Goal: Complete application form: Complete application form

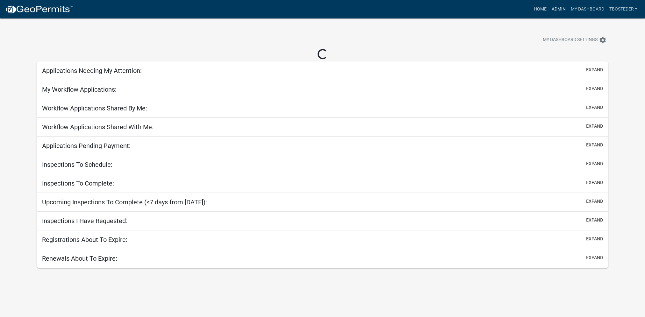
click at [557, 10] on link "Admin" at bounding box center [558, 9] width 19 height 12
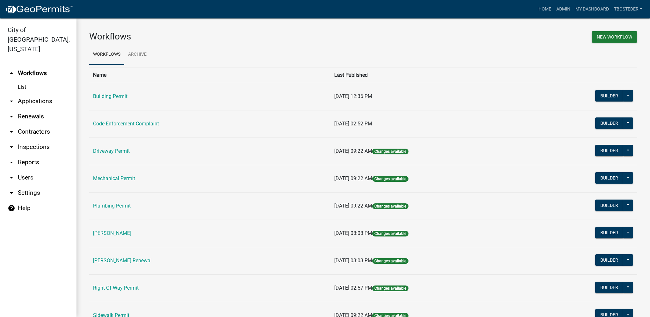
click at [148, 264] on td "[PERSON_NAME] Renewal" at bounding box center [209, 260] width 241 height 27
click at [149, 261] on link "[PERSON_NAME] Renewal" at bounding box center [122, 261] width 59 height 6
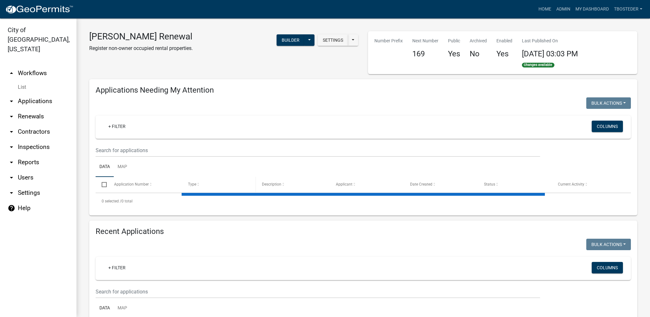
select select "1: 25"
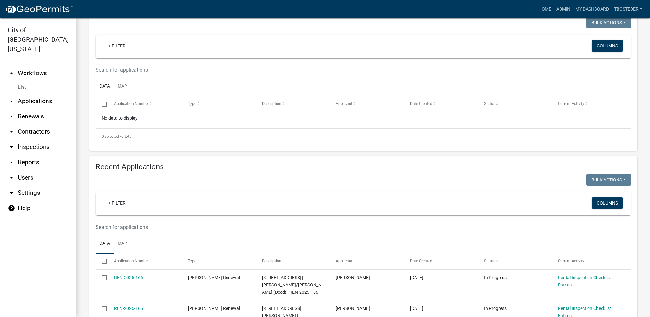
scroll to position [96, 0]
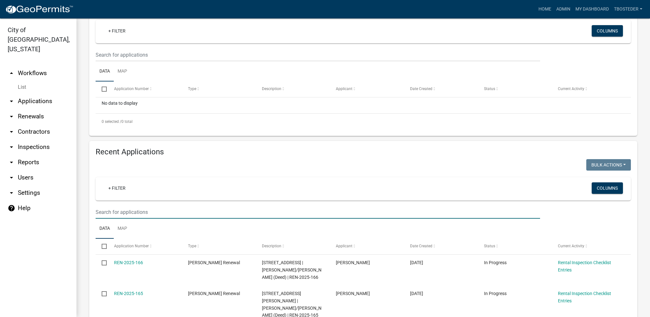
click at [144, 206] on input "text" at bounding box center [318, 212] width 444 height 13
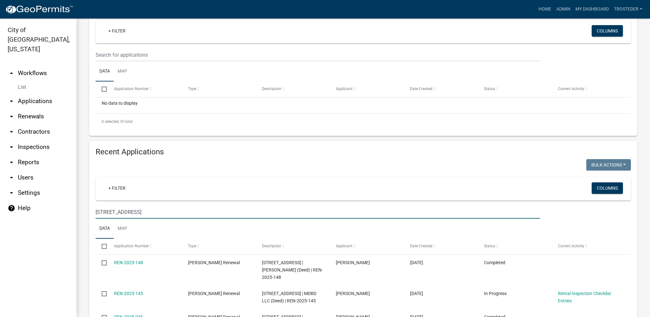
type input "[STREET_ADDRESS]"
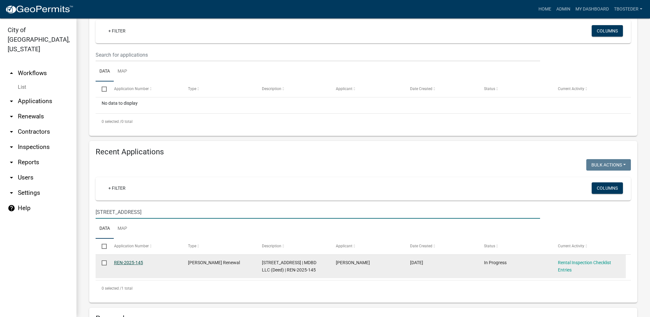
click at [129, 261] on link "REN-2025-145" at bounding box center [128, 262] width 29 height 5
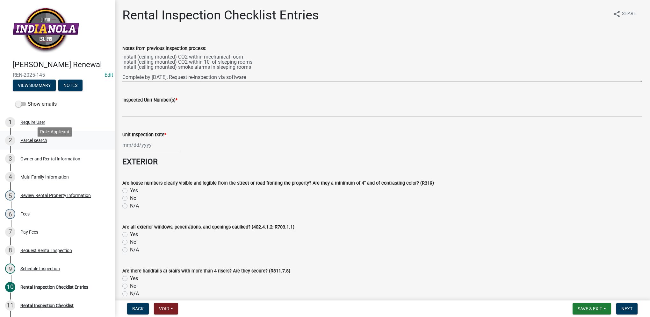
click at [43, 146] on div "2 Parcel search" at bounding box center [54, 140] width 99 height 10
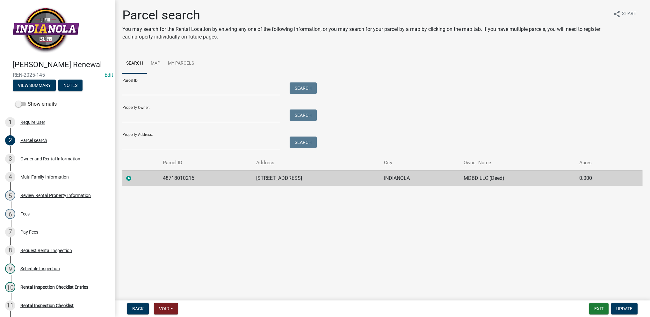
drag, startPoint x: 249, startPoint y: 174, endPoint x: 304, endPoint y: 178, distance: 55.2
click at [304, 178] on tr "48718010215 [STREET_ADDRESS] INDIANOLA MDBD LLC (Deed) 0.000" at bounding box center [382, 178] width 520 height 16
drag, startPoint x: 304, startPoint y: 178, endPoint x: 300, endPoint y: 179, distance: 3.5
copy tr "[STREET_ADDRESS]"
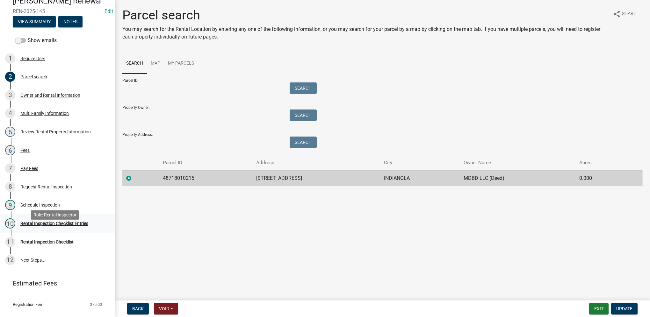
click at [87, 226] on div "Rental Inspection Checklist Entries" at bounding box center [54, 223] width 68 height 4
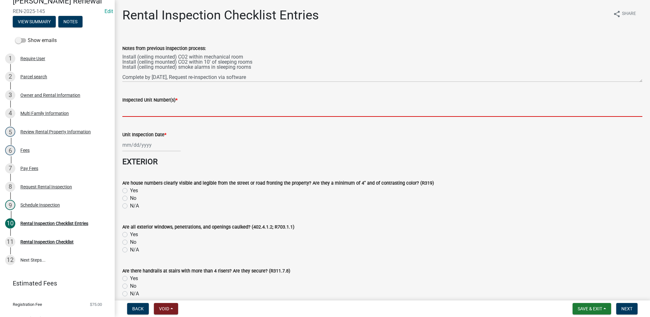
click at [155, 110] on input "Inspected Unit Number(s) *" at bounding box center [382, 110] width 520 height 13
paste input "[STREET_ADDRESS]"
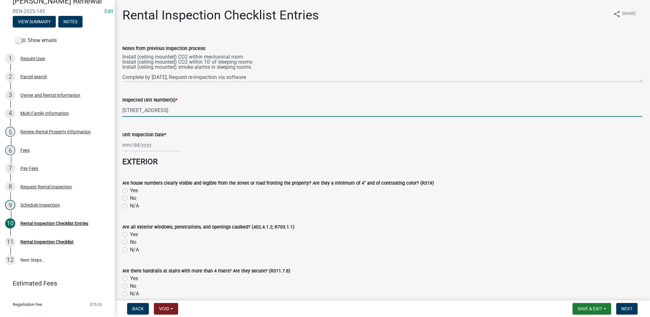
drag, startPoint x: 127, startPoint y: 107, endPoint x: 111, endPoint y: 103, distance: 16.8
click at [111, 103] on div "[PERSON_NAME] Renewal REN-2025-145 Edit View Summary Notes Show emails 1 Requir…" at bounding box center [325, 158] width 650 height 317
type input "[STREET_ADDRESS]"
click at [129, 142] on div at bounding box center [151, 145] width 58 height 13
select select "9"
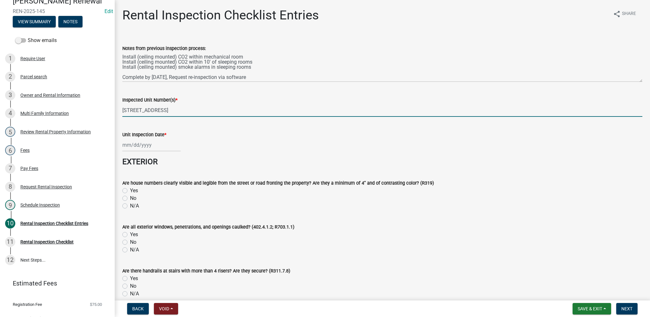
select select "2025"
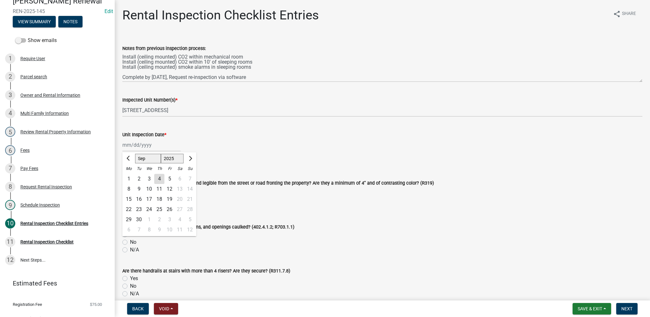
click at [160, 182] on div "4" at bounding box center [159, 179] width 10 height 10
type input "[DATE]"
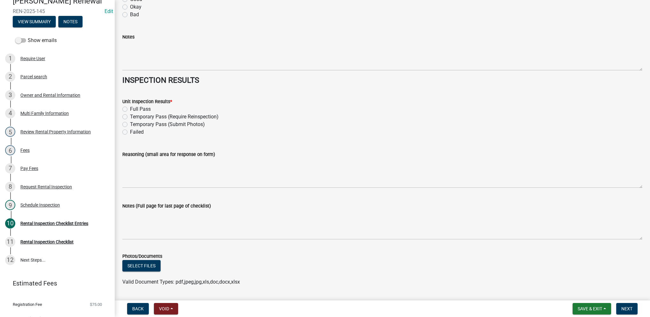
scroll to position [2770, 0]
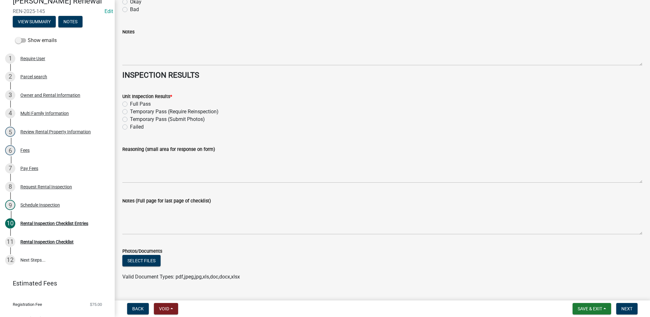
click at [130, 106] on label "Full Pass" at bounding box center [140, 104] width 21 height 8
click at [130, 104] on input "Full Pass" at bounding box center [132, 102] width 4 height 4
radio input "true"
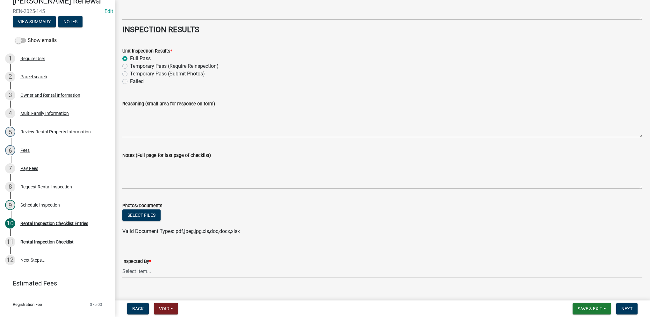
scroll to position [2826, 0]
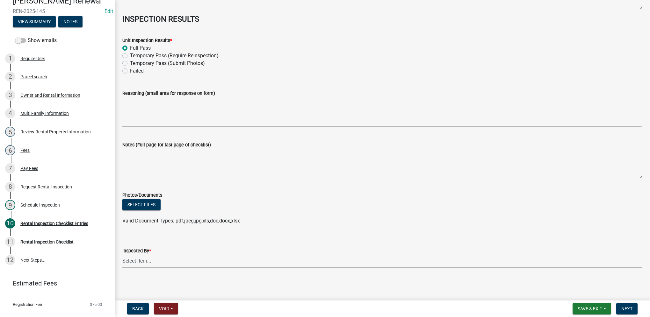
click at [173, 267] on select "Select Item... [PERSON_NAME] [PERSON_NAME] [PERSON_NAME] [PERSON_NAME]" at bounding box center [382, 261] width 520 height 13
click at [122, 255] on select "Select Item... [PERSON_NAME] [PERSON_NAME] [PERSON_NAME] [PERSON_NAME]" at bounding box center [382, 261] width 520 height 13
select select "3237a74e-59b5-424e-94fe-d72df491538c"
click at [625, 306] on span "Next" at bounding box center [626, 308] width 11 height 5
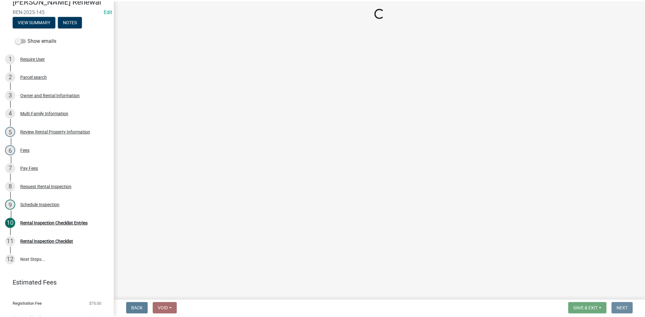
scroll to position [0, 0]
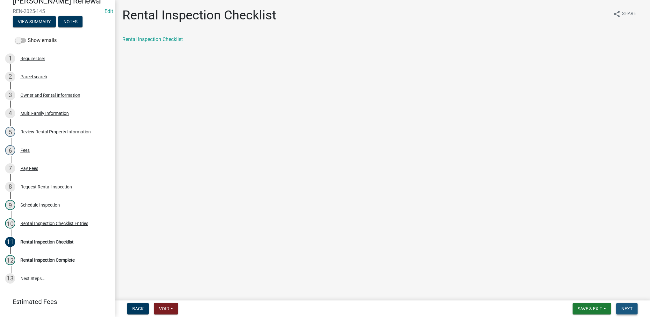
click at [629, 310] on span "Next" at bounding box center [626, 308] width 11 height 5
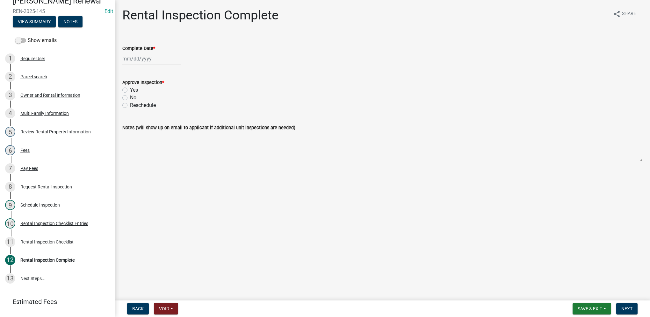
select select "9"
select select "2025"
click at [151, 57] on div "[PERSON_NAME] Feb Mar Apr [PERSON_NAME][DATE] Oct Nov [DATE] 1526 1527 1528 152…" at bounding box center [151, 58] width 58 height 13
click at [162, 89] on div "4" at bounding box center [159, 93] width 10 height 10
type input "[DATE]"
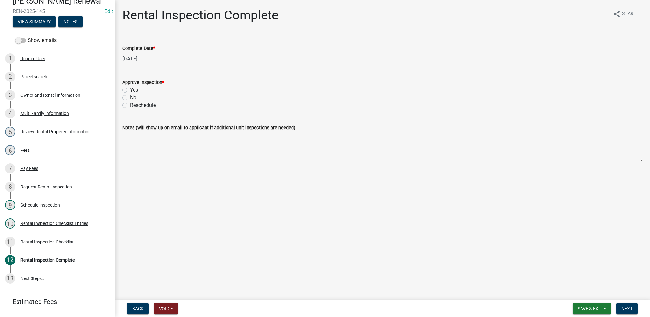
click at [130, 91] on label "Yes" at bounding box center [134, 90] width 8 height 8
click at [130, 90] on input "Yes" at bounding box center [132, 88] width 4 height 4
radio input "true"
click at [628, 308] on span "Next" at bounding box center [626, 308] width 11 height 5
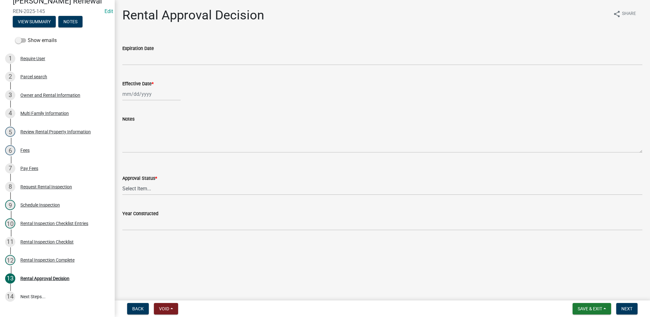
click at [153, 95] on div at bounding box center [151, 94] width 58 height 13
select select "9"
select select "2025"
click at [159, 129] on div "4" at bounding box center [159, 128] width 10 height 10
type input "[DATE]"
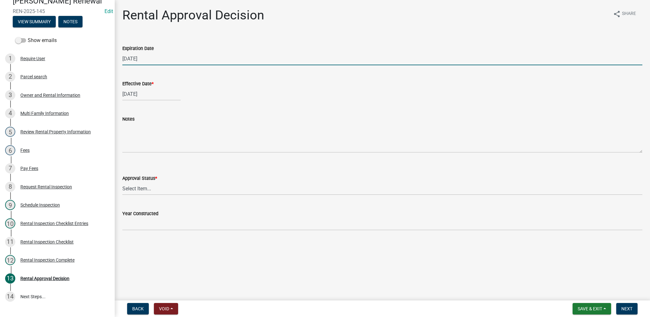
click at [154, 62] on input "[DATE]" at bounding box center [382, 58] width 520 height 13
type input "[DATE]"
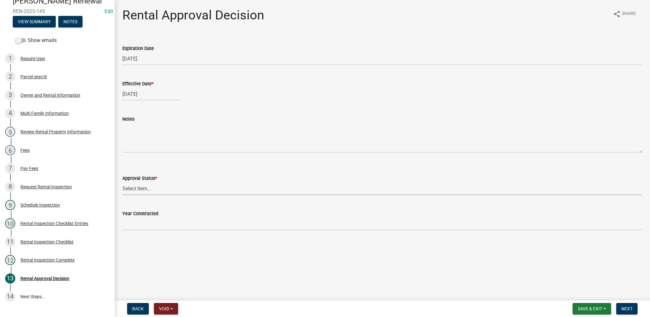
click at [154, 185] on select "Select Item... Approved Denied" at bounding box center [382, 188] width 520 height 13
click at [122, 182] on select "Select Item... Approved Denied" at bounding box center [382, 188] width 520 height 13
select select "4b86b809-39dd-4c68-9f3d-fdb3e7050482"
click at [619, 309] on button "Next" at bounding box center [626, 308] width 21 height 11
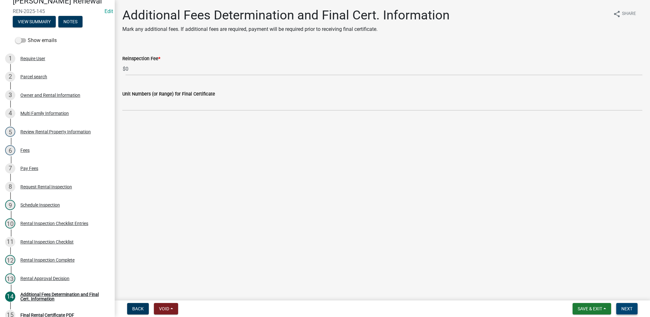
click at [619, 306] on button "Next" at bounding box center [626, 308] width 21 height 11
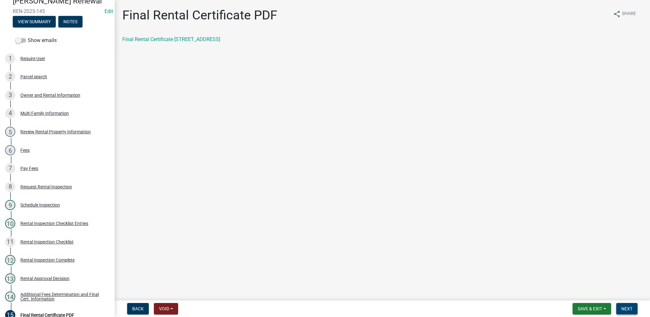
click at [617, 307] on button "Next" at bounding box center [626, 308] width 21 height 11
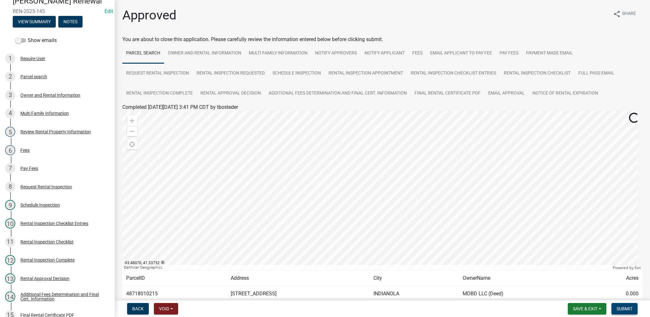
click at [627, 305] on button "Submit" at bounding box center [624, 308] width 26 height 11
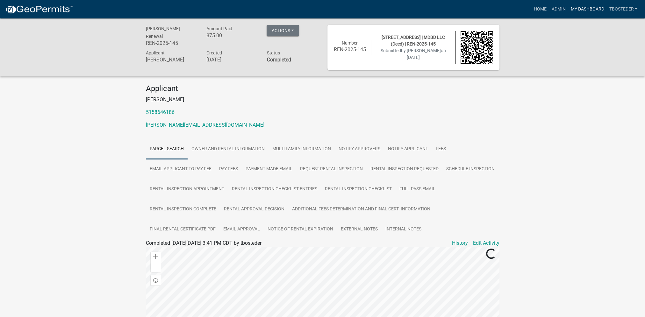
click at [583, 8] on link "My Dashboard" at bounding box center [587, 9] width 39 height 12
